Goal: Browse casually: Explore the website without a specific task or goal

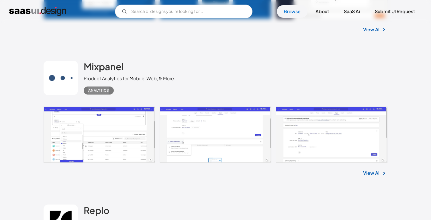
scroll to position [1476, 0]
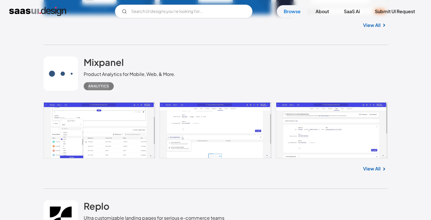
click at [122, 128] on link at bounding box center [216, 130] width 344 height 56
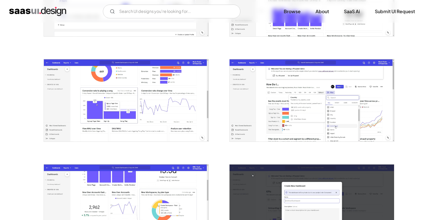
scroll to position [808, 0]
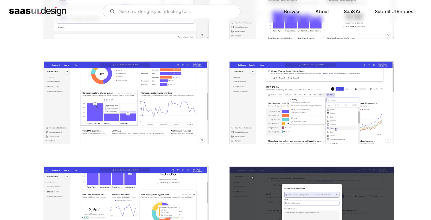
click at [54, 78] on img "open lightbox" at bounding box center [126, 103] width 165 height 82
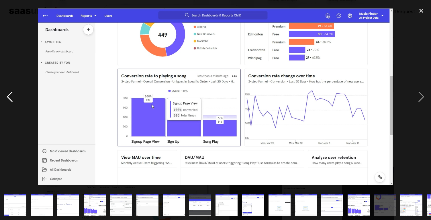
click at [9, 101] on div "previous image" at bounding box center [10, 96] width 20 height 185
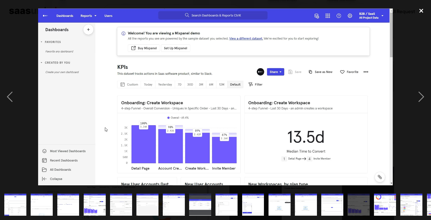
click at [424, 10] on div "close lightbox" at bounding box center [422, 10] width 20 height 13
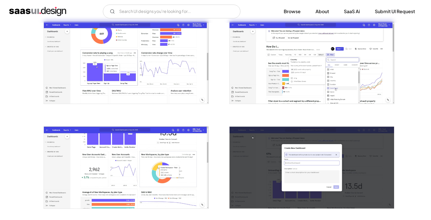
scroll to position [854, 0]
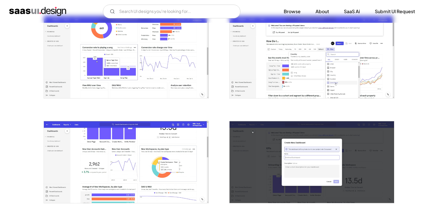
click at [182, 80] on img "open lightbox" at bounding box center [126, 57] width 165 height 82
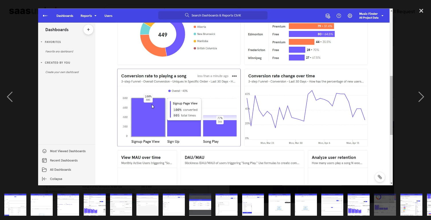
click at [64, 16] on img at bounding box center [215, 96] width 355 height 177
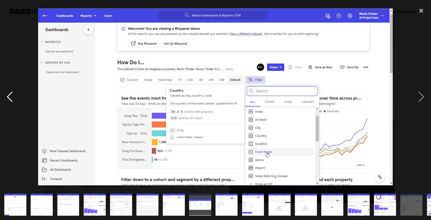
click at [11, 98] on div "previous image" at bounding box center [10, 96] width 20 height 185
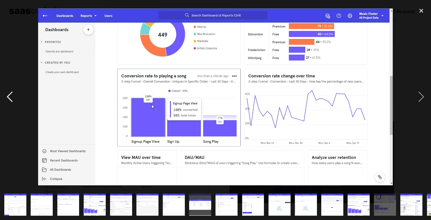
click at [11, 98] on div "previous image" at bounding box center [10, 96] width 20 height 185
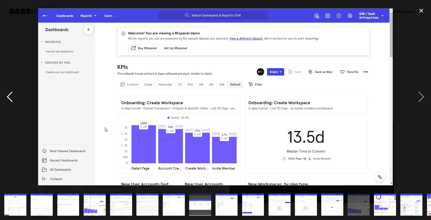
click at [11, 98] on div "previous image" at bounding box center [10, 96] width 20 height 185
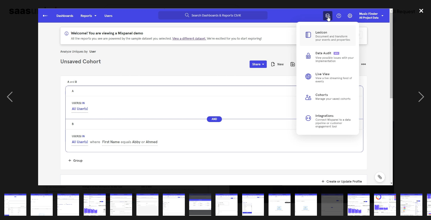
click at [421, 13] on div "close lightbox" at bounding box center [422, 10] width 20 height 13
